Goal: Task Accomplishment & Management: Manage account settings

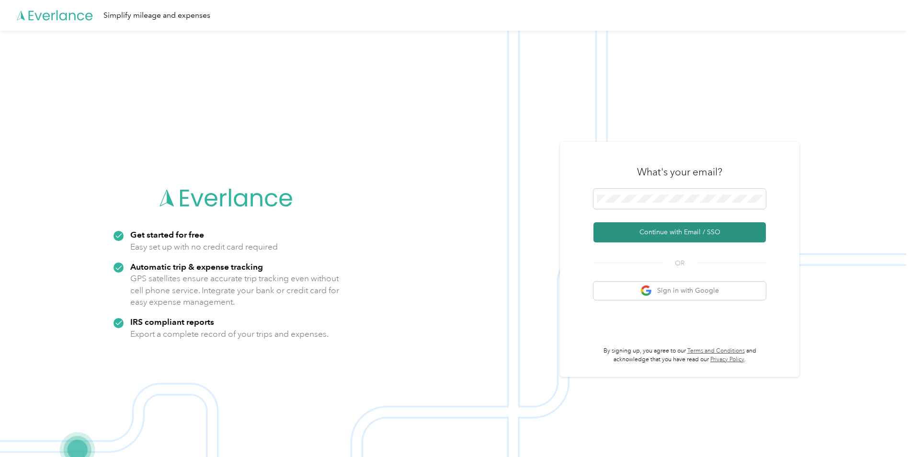
click at [676, 226] on button "Continue with Email / SSO" at bounding box center [679, 232] width 172 height 20
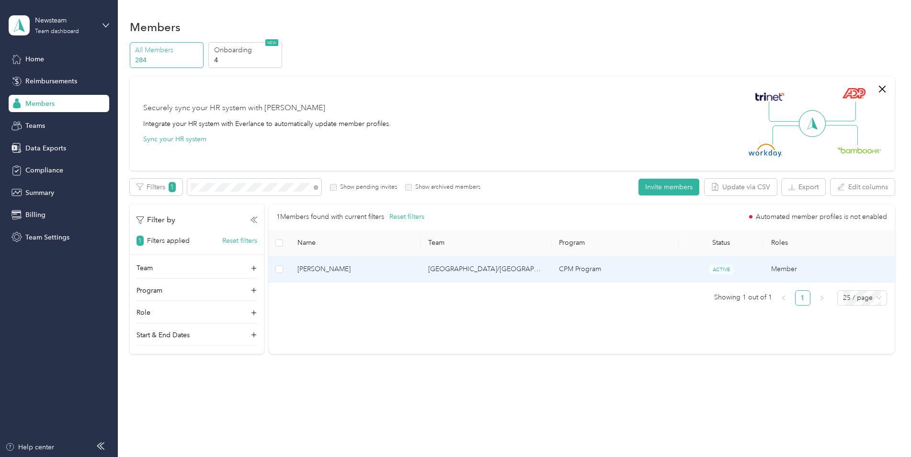
click at [312, 266] on span "[PERSON_NAME]" at bounding box center [354, 269] width 115 height 11
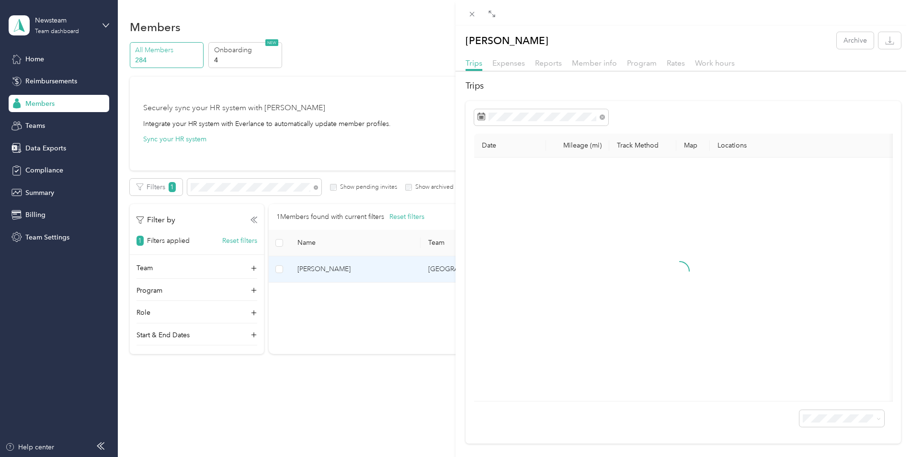
click at [312, 270] on div "[PERSON_NAME] Archive Trips Expenses Reports Member info Program Rates Work hou…" at bounding box center [455, 228] width 911 height 457
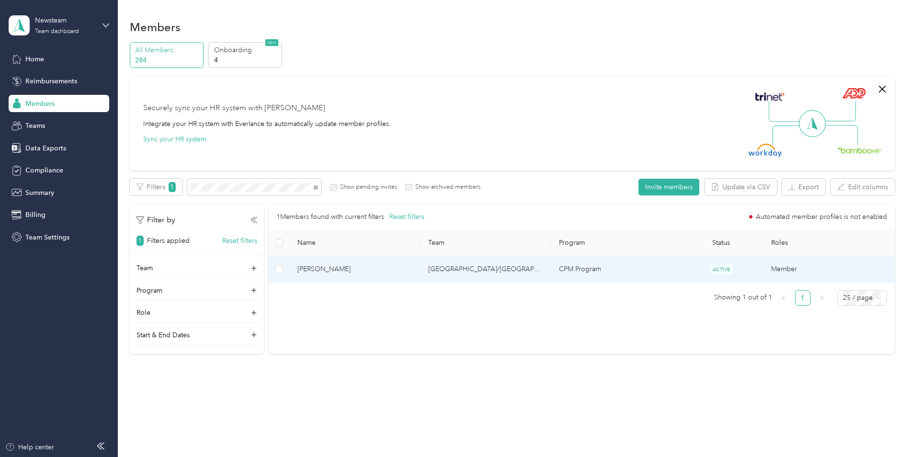
click at [311, 270] on span "[PERSON_NAME]" at bounding box center [354, 269] width 115 height 11
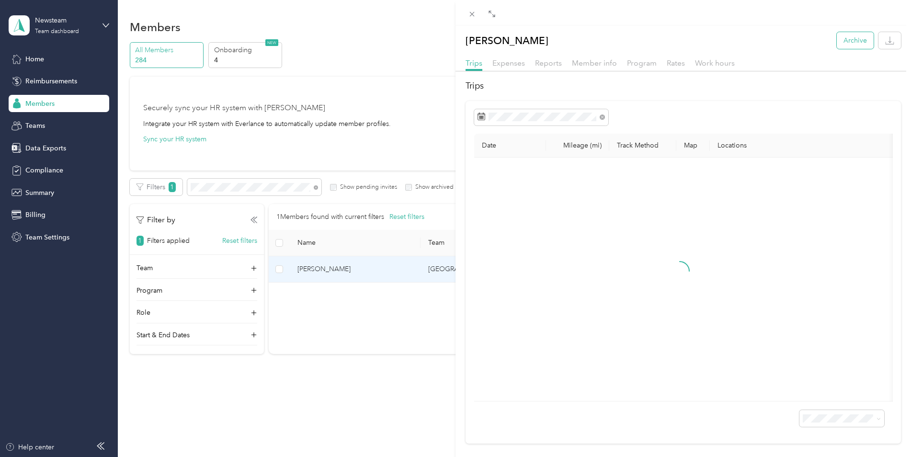
click at [843, 39] on button "Archive" at bounding box center [854, 40] width 37 height 17
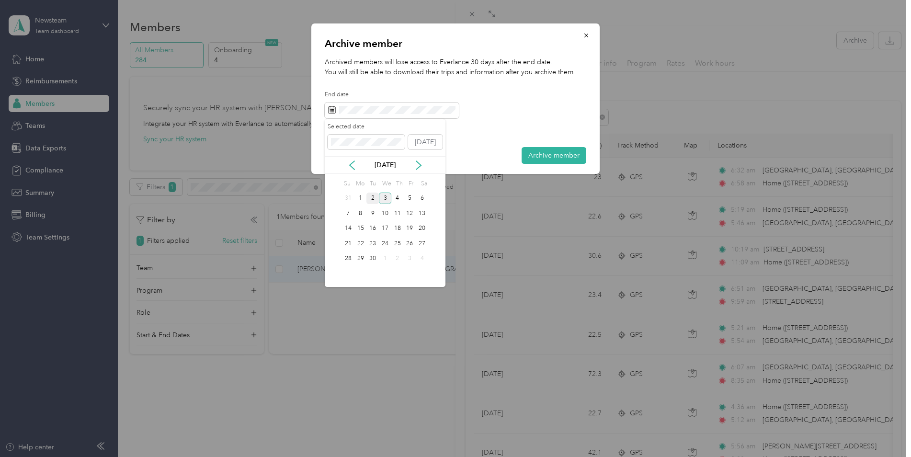
click at [372, 194] on div "2" at bounding box center [372, 198] width 12 height 12
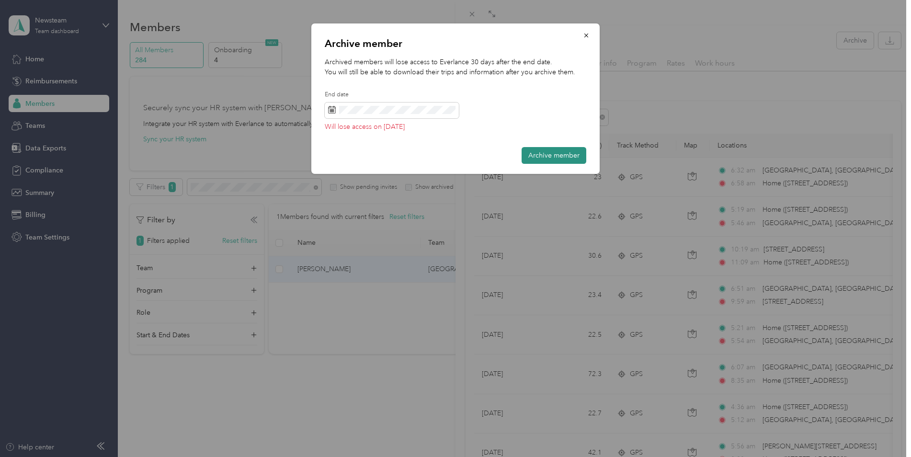
click at [547, 149] on button "Archive member" at bounding box center [553, 155] width 65 height 17
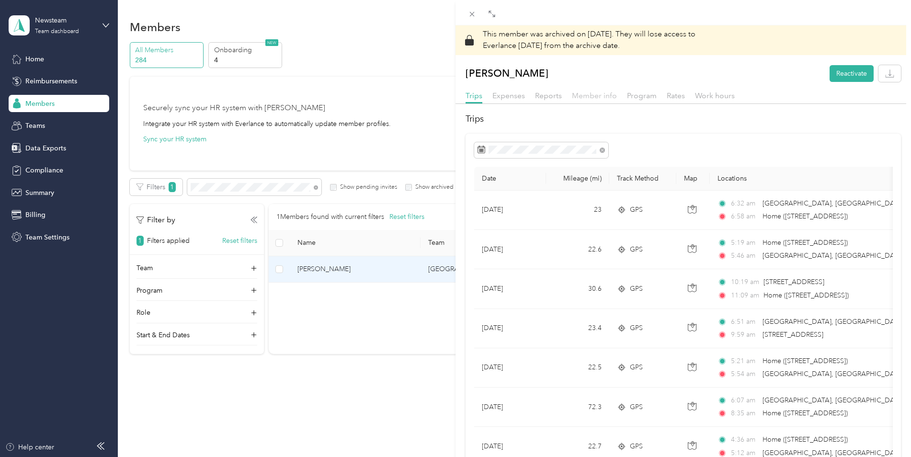
click at [599, 97] on span "Member info" at bounding box center [594, 95] width 45 height 9
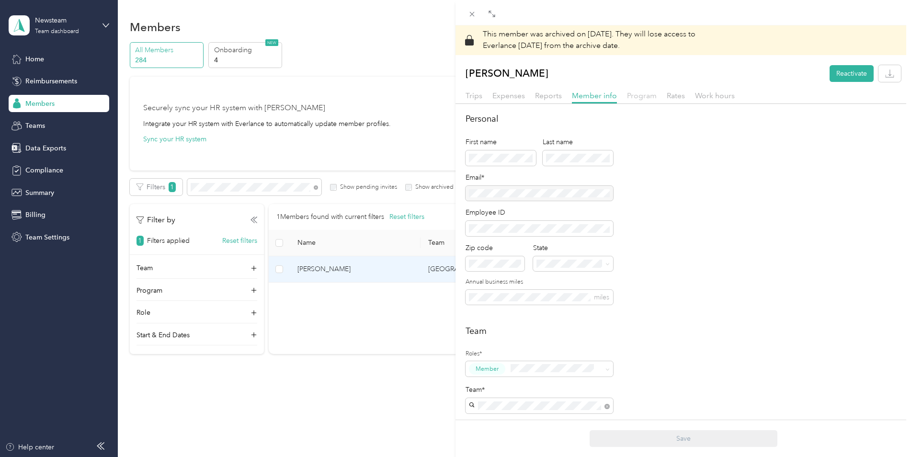
click at [634, 97] on span "Program" at bounding box center [642, 95] width 30 height 9
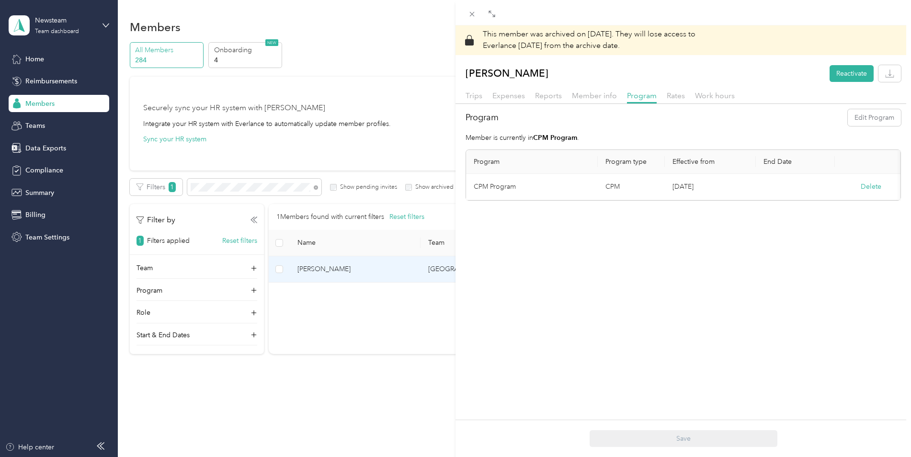
click at [882, 182] on div "Delete" at bounding box center [870, 186] width 56 height 10
click at [877, 185] on button "Delete" at bounding box center [870, 186] width 21 height 10
drag, startPoint x: 822, startPoint y: 193, endPoint x: 827, endPoint y: 202, distance: 10.1
click at [822, 193] on button "Yes" at bounding box center [823, 193] width 19 height 15
